Goal: Task Accomplishment & Management: Manage account settings

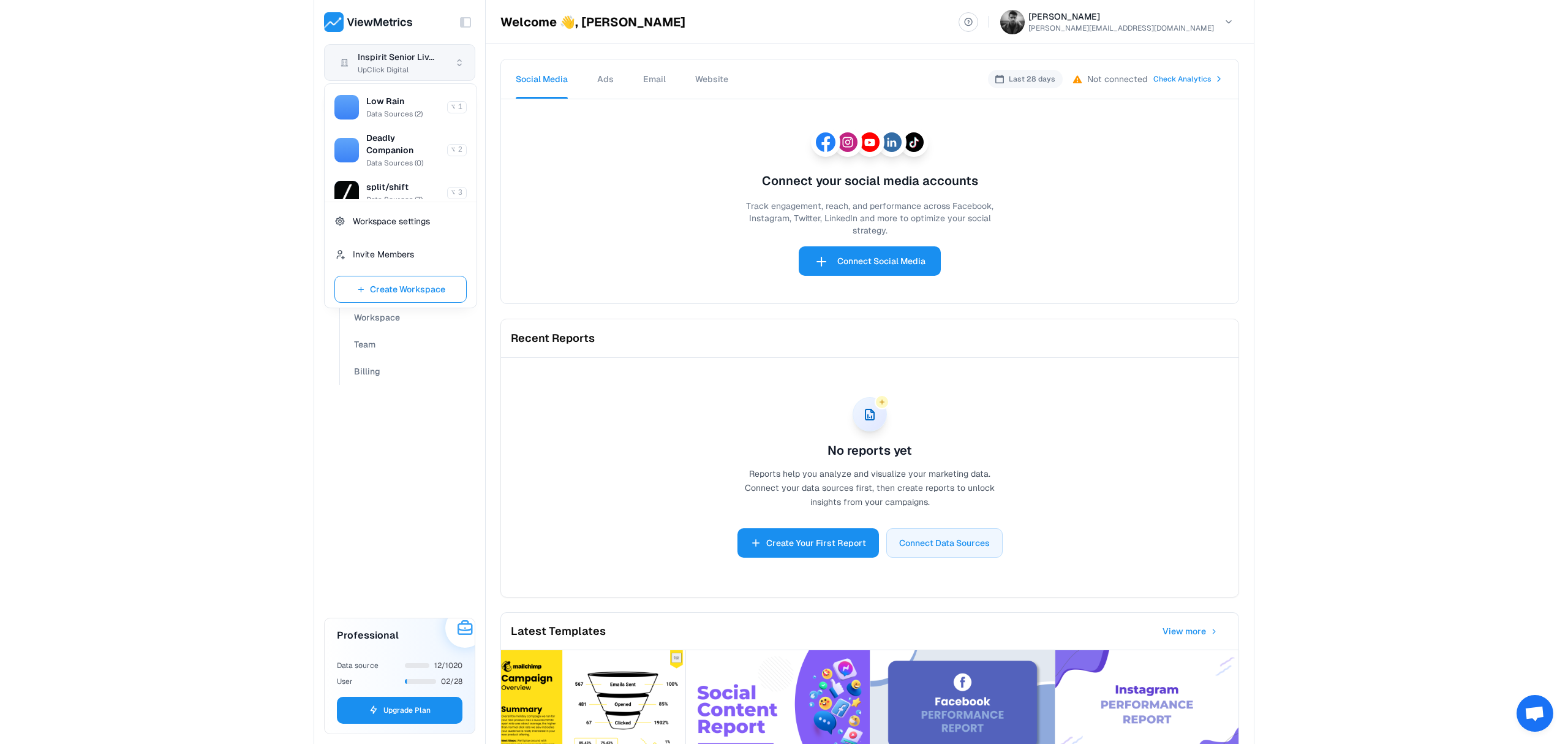
click at [382, 53] on html "Toggle Sidebar Inspirit Senior Liv... UpClick Digital Dashboard Connections Ana…" at bounding box center [784, 372] width 1568 height 744
click at [398, 156] on span "Data Sources ( 7 )" at bounding box center [395, 159] width 57 height 10
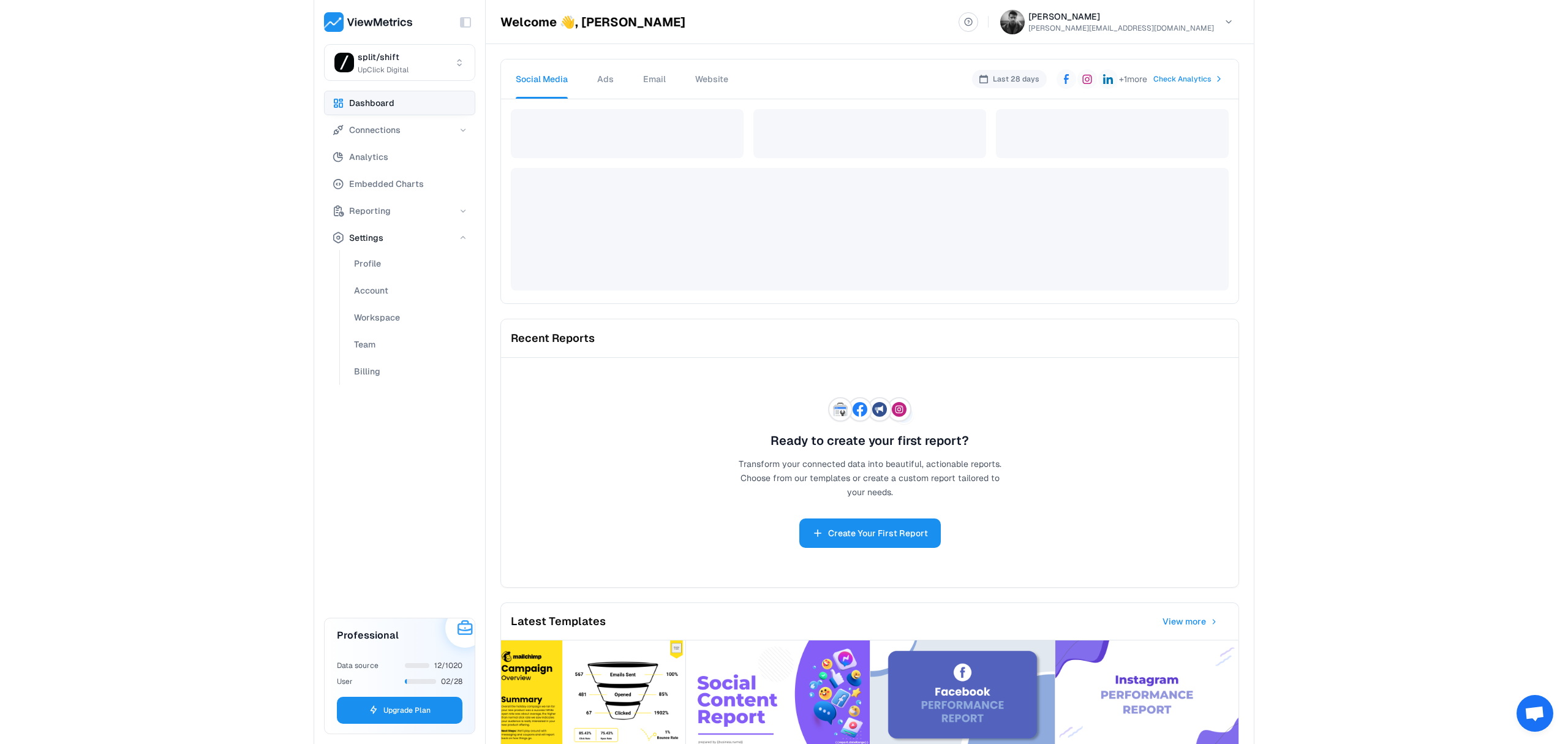
click at [397, 143] on ul "Dashboard Connections Analytics Embedded Charts Reporting Settings Profile Acco…" at bounding box center [400, 237] width 151 height 294
click at [400, 133] on span "Connections" at bounding box center [375, 130] width 52 height 15
click at [398, 157] on span "Data Sources" at bounding box center [381, 156] width 55 height 15
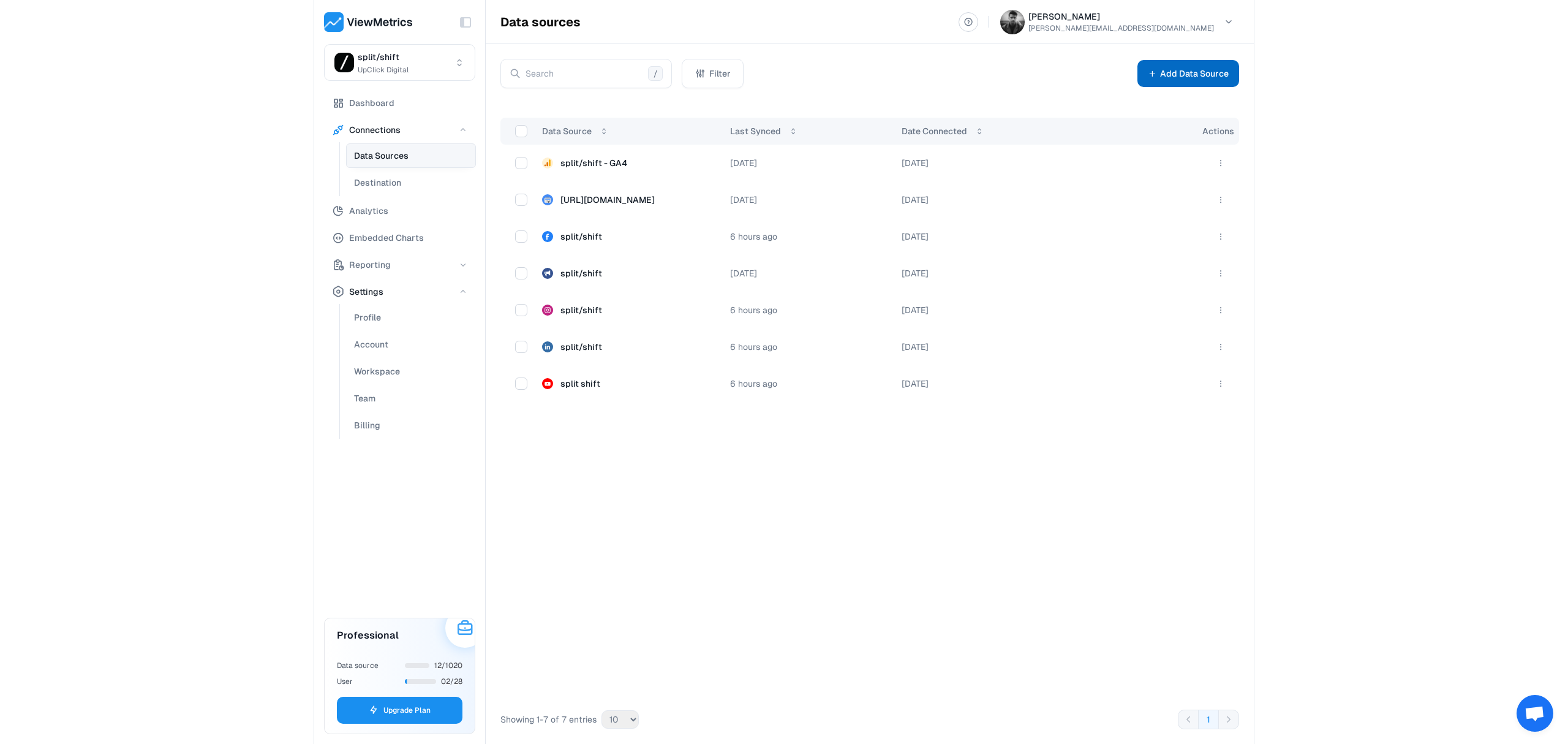
click at [1191, 77] on button "Add Data Source" at bounding box center [1188, 74] width 101 height 27
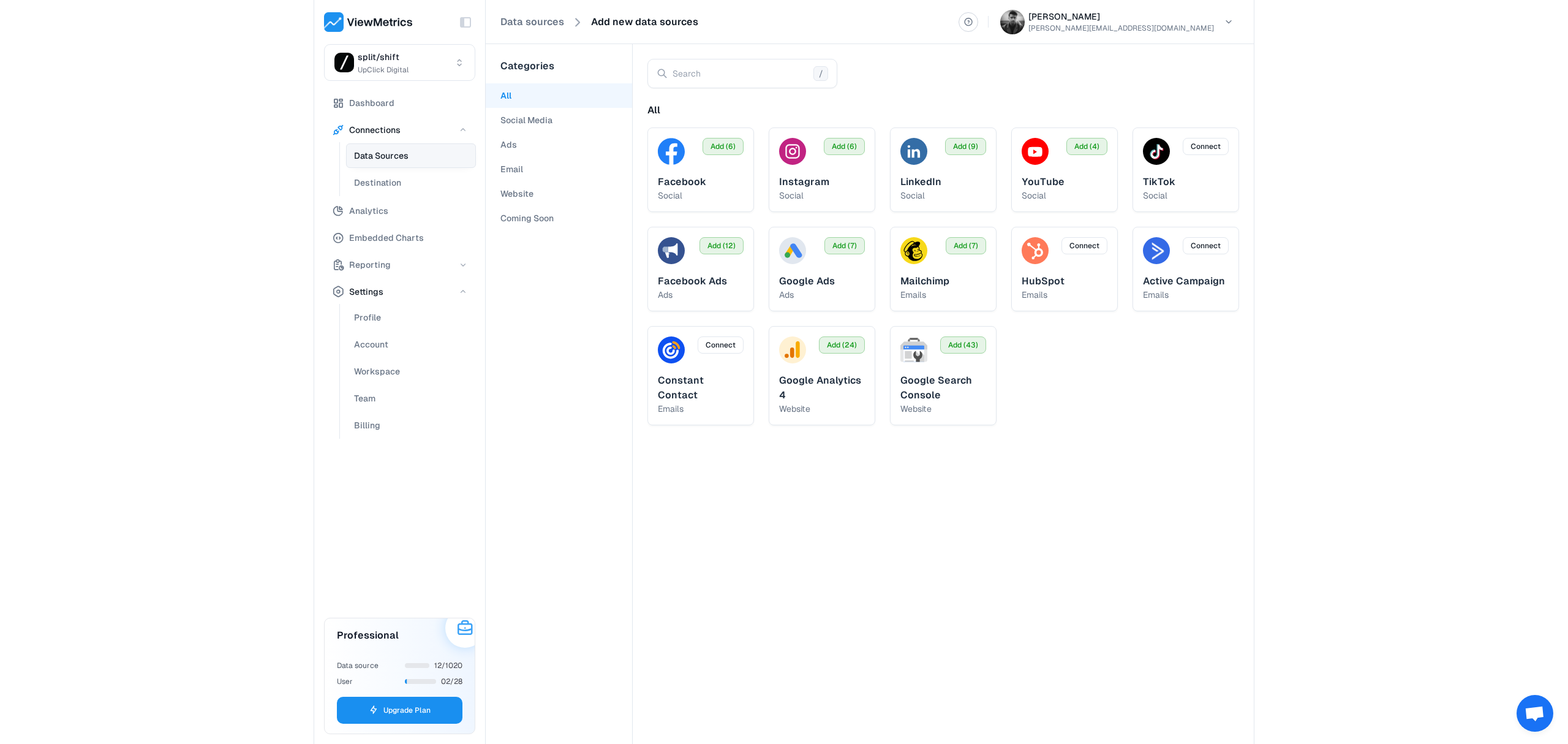
click at [434, 142] on ul "Data Sources Destination" at bounding box center [408, 169] width 136 height 54
click at [430, 153] on button "Data Sources" at bounding box center [411, 156] width 130 height 25
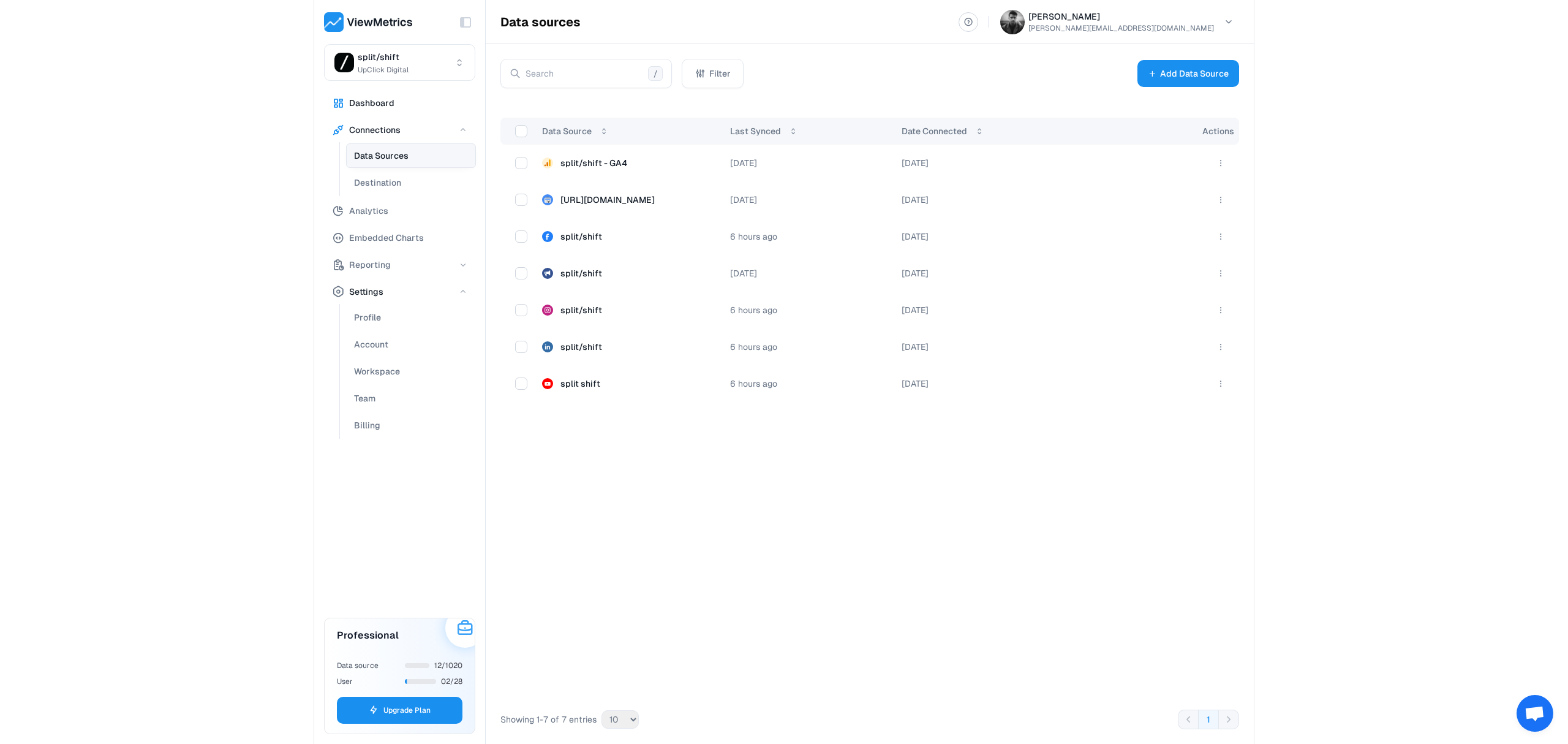
click at [401, 92] on button "Dashboard" at bounding box center [400, 103] width 151 height 25
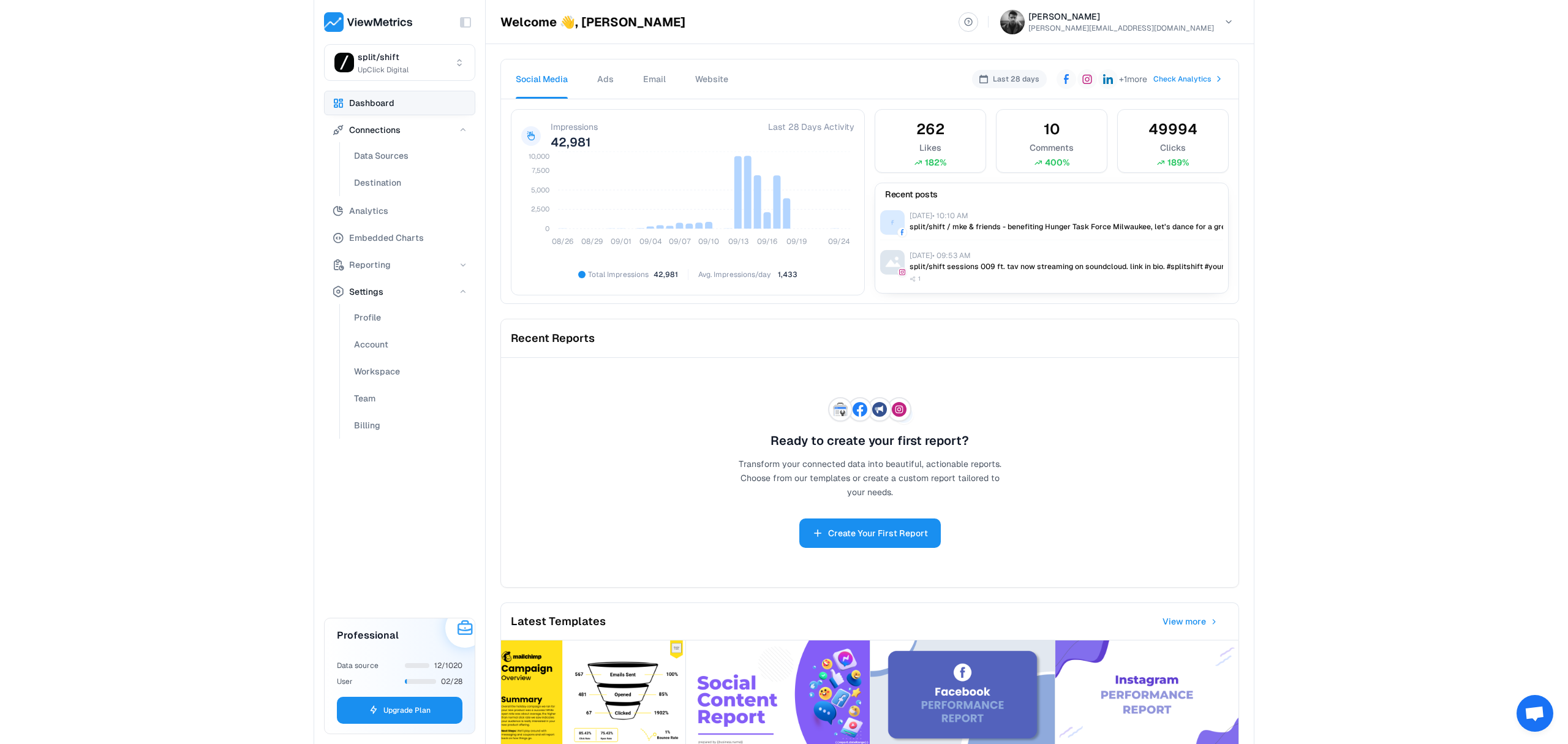
click at [1312, 217] on div "Toggle Sidebar split/shift UpClick Digital Dashboard Connections Data Sources D…" at bounding box center [784, 372] width 1568 height 744
click at [407, 215] on button "Analytics" at bounding box center [400, 211] width 151 height 25
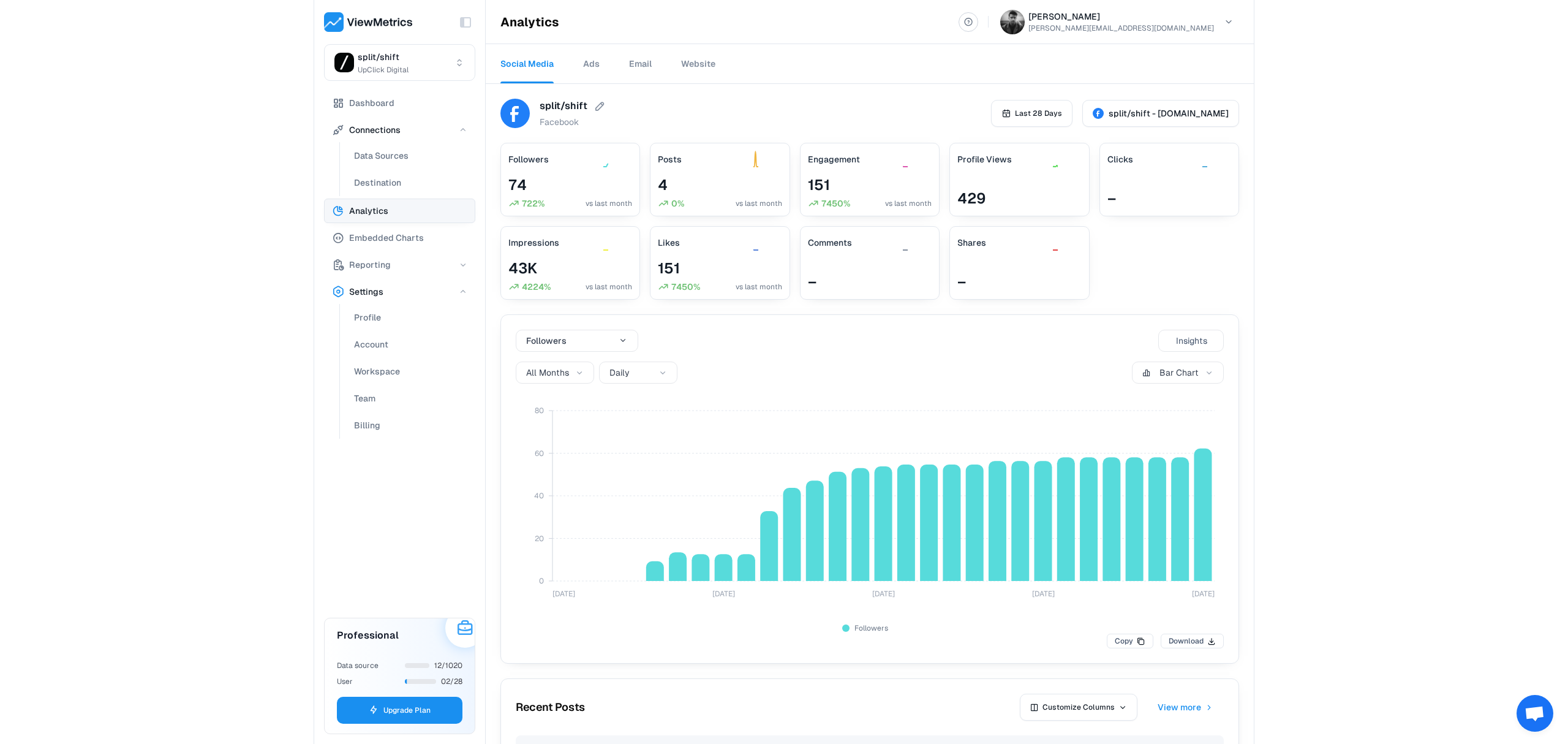
click at [403, 283] on button "Settings" at bounding box center [400, 291] width 151 height 25
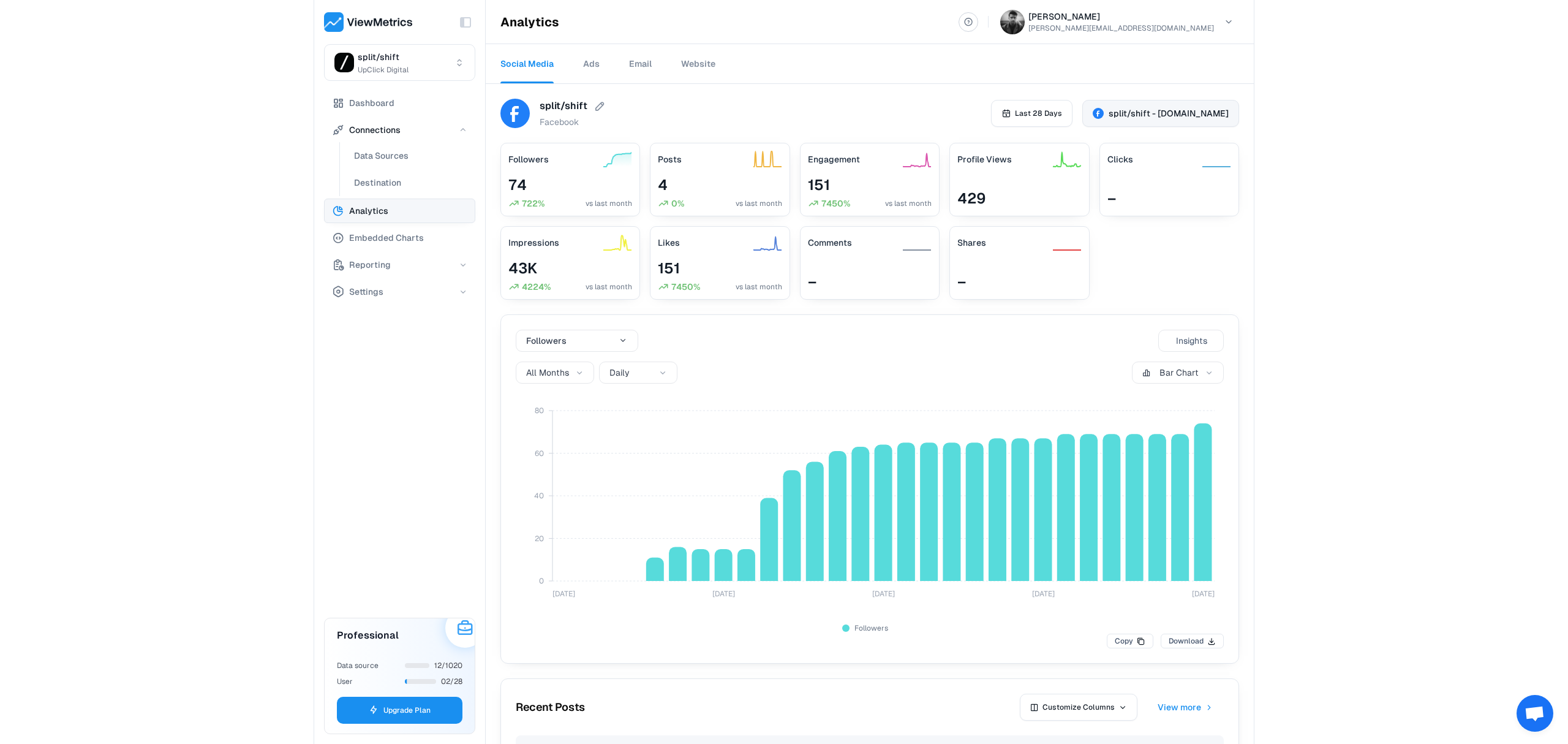
click at [1208, 109] on span "split/shift - [DOMAIN_NAME]" at bounding box center [1168, 113] width 120 height 12
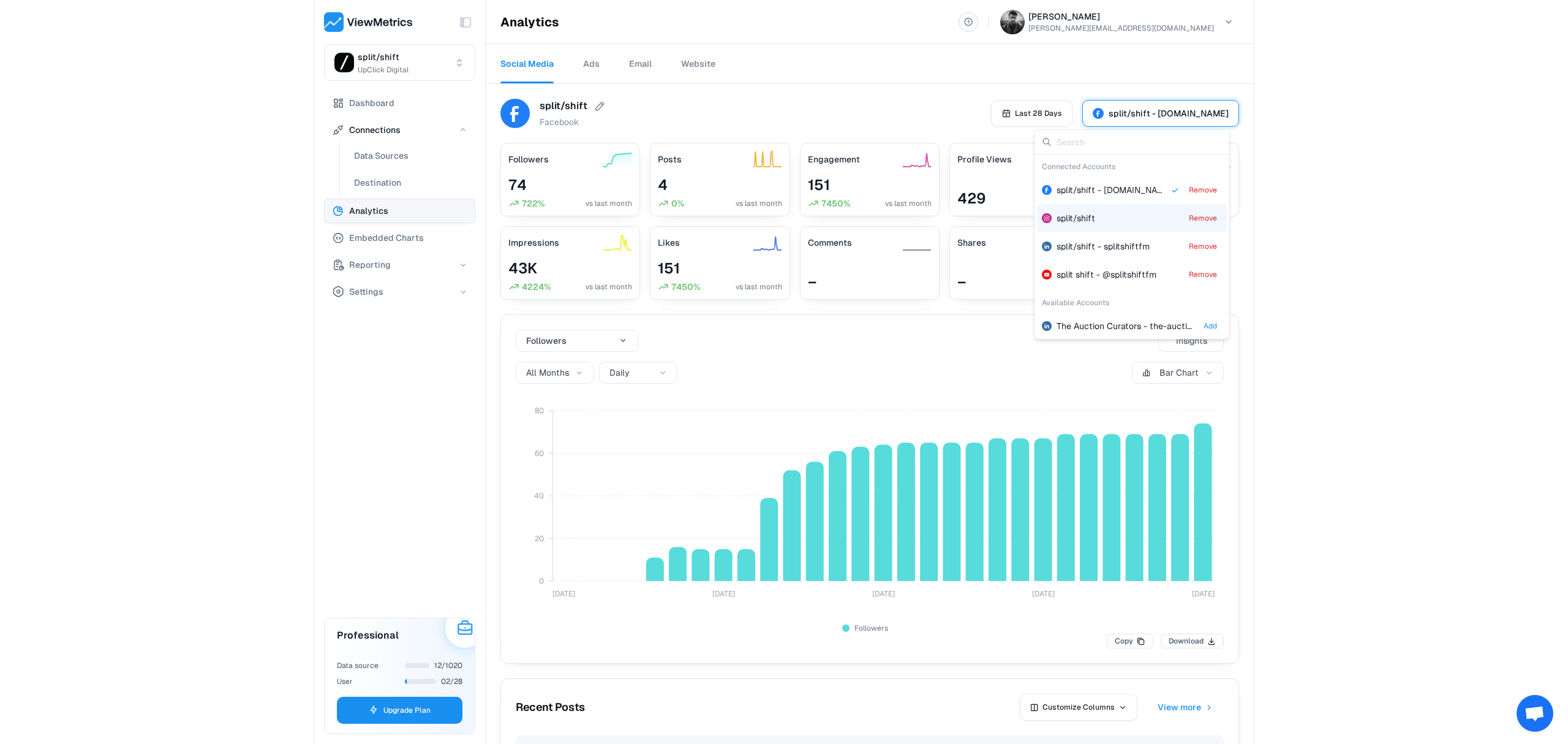
click at [1139, 224] on div "split/shift Remove" at bounding box center [1132, 218] width 190 height 28
